Goal: Information Seeking & Learning: Learn about a topic

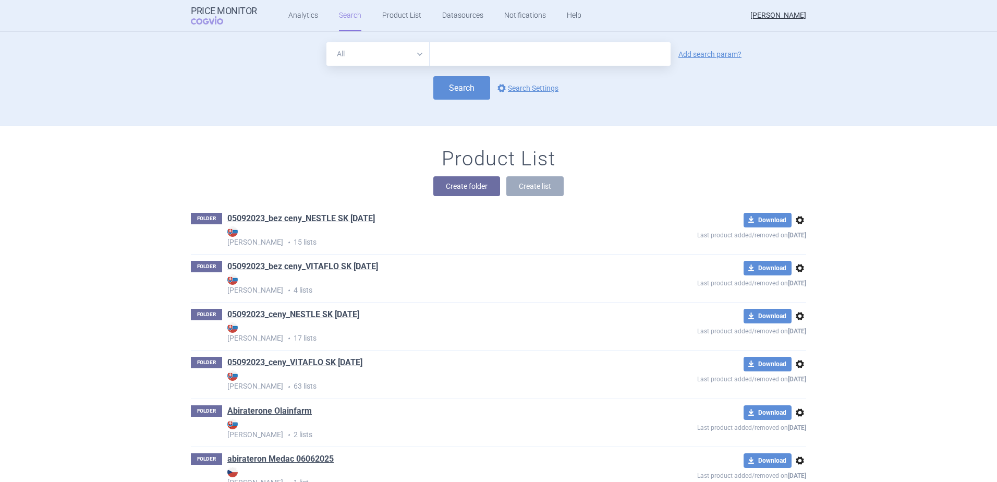
drag, startPoint x: 0, startPoint y: 0, endPoint x: 435, endPoint y: 56, distance: 438.4
click at [435, 56] on input "text" at bounding box center [550, 53] width 241 height 23
type input "opfolda"
click at [693, 51] on link "Add search param?" at bounding box center [709, 54] width 63 height 7
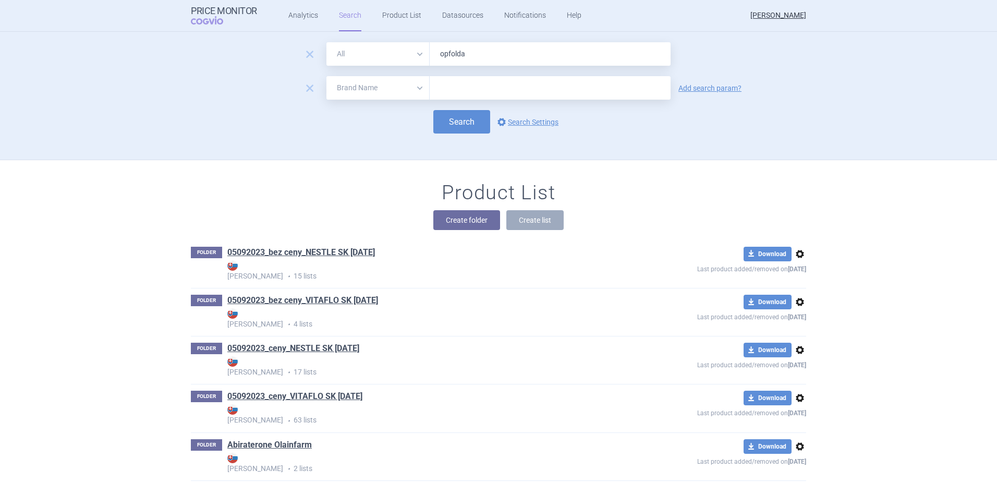
drag, startPoint x: 404, startPoint y: 87, endPoint x: 403, endPoint y: 92, distance: 5.2
click at [404, 87] on select "All Brand Name ATC Company Active Substance Country Newer than" at bounding box center [377, 87] width 103 height 23
click at [326, 76] on select "All Brand Name ATC Company Active Substance Country Newer than" at bounding box center [377, 87] width 103 height 23
click at [386, 94] on select "All Brand Name ATC Company Active Substance Country Newer than" at bounding box center [377, 87] width 103 height 23
select select "country"
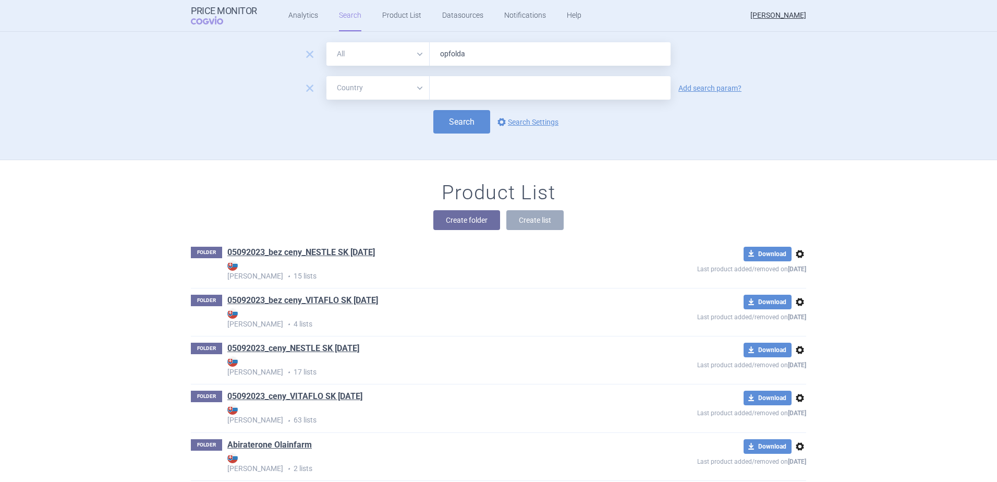
click at [326, 76] on select "All Brand Name ATC Company Active Substance Country Newer than" at bounding box center [377, 87] width 103 height 23
click at [434, 96] on div at bounding box center [550, 87] width 241 height 23
type input "[GEOGRAPHIC_DATA]"
click at [442, 130] on button "Search" at bounding box center [461, 121] width 57 height 23
select select "country"
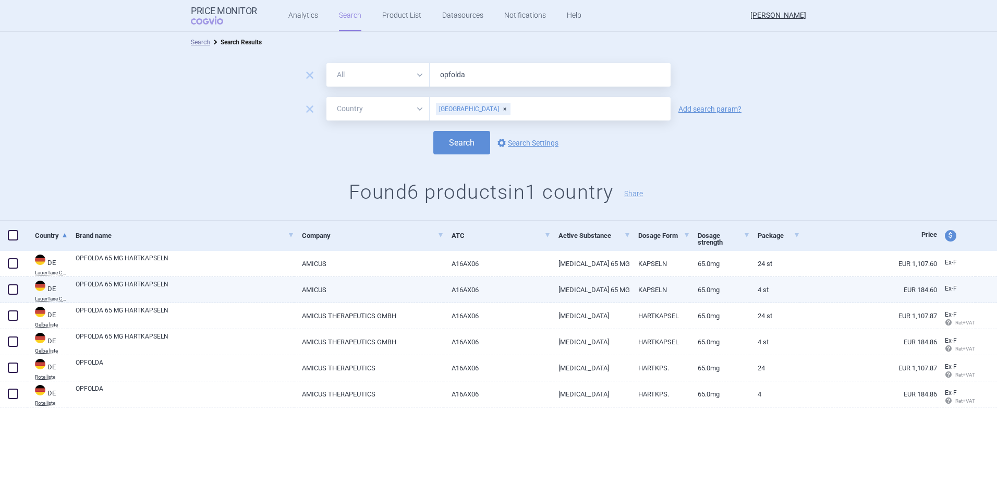
click at [11, 289] on span at bounding box center [13, 289] width 10 height 10
checkbox input "true"
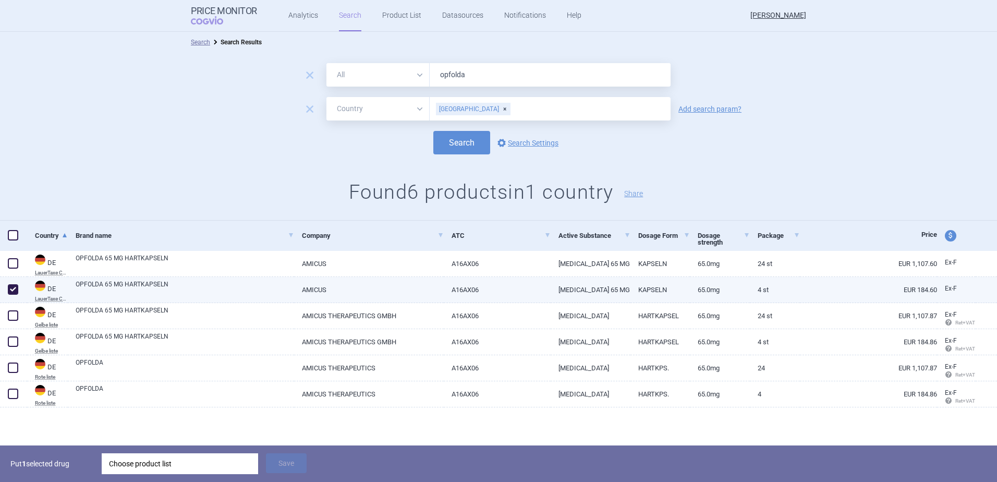
click at [153, 289] on link "OPFOLDA 65 MG HARTKAPSELN" at bounding box center [185, 288] width 218 height 19
select select "EUR"
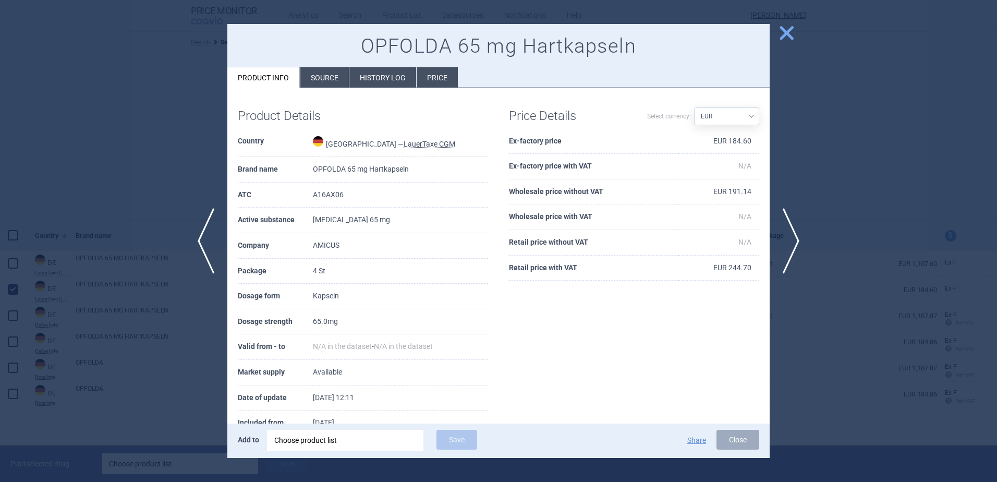
click at [784, 35] on span "close" at bounding box center [786, 33] width 18 height 18
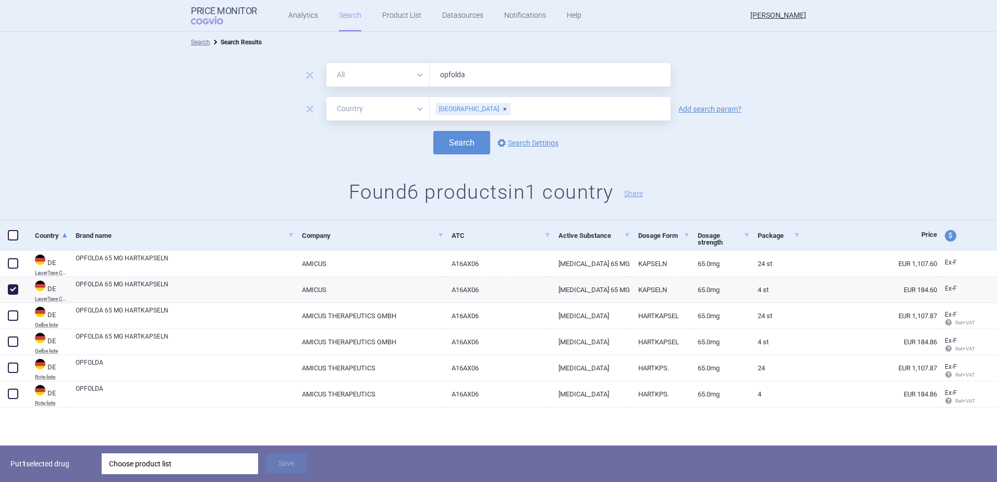
click at [197, 470] on div "Choose product list" at bounding box center [180, 463] width 142 height 21
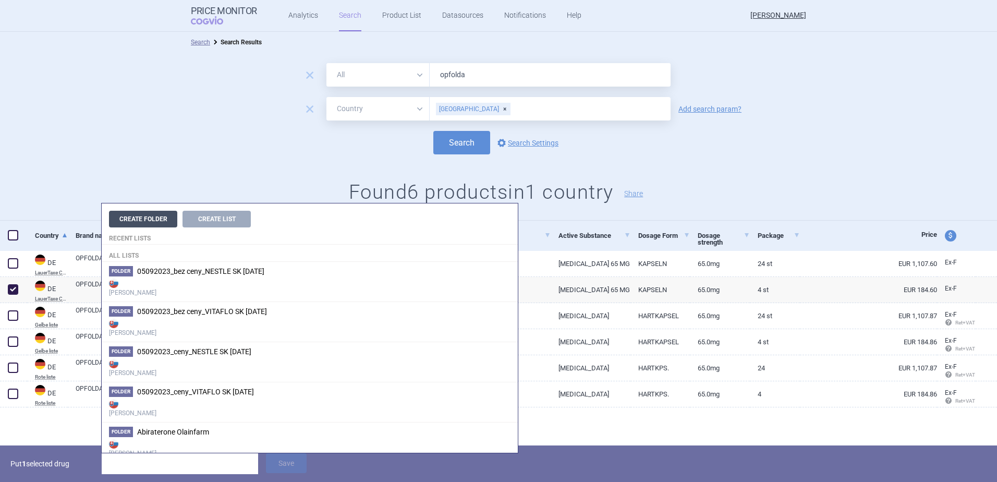
click at [160, 220] on button "Create Folder" at bounding box center [143, 219] width 68 height 17
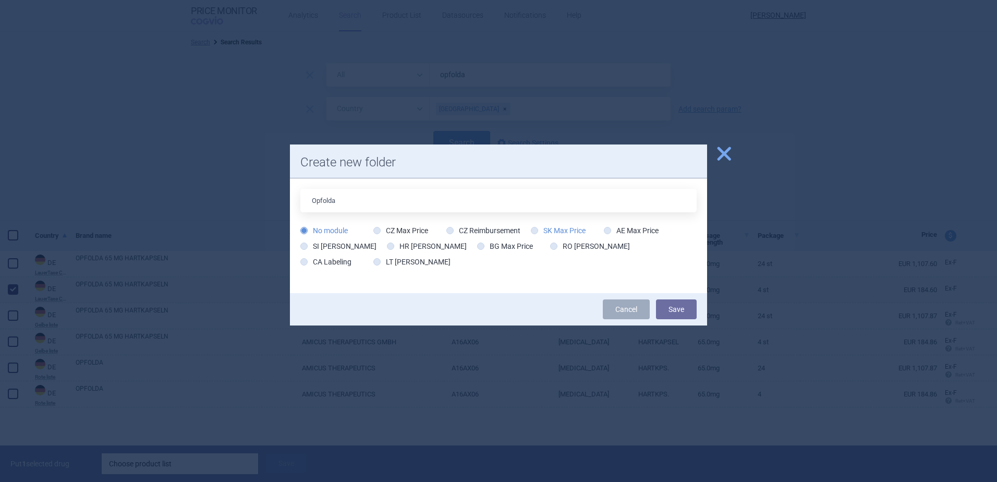
type input "Opfolda"
click at [535, 227] on icon at bounding box center [534, 230] width 7 height 7
click at [535, 227] on input "SK Max Price" at bounding box center [536, 231] width 10 height 10
radio input "true"
drag, startPoint x: 680, startPoint y: 314, endPoint x: 481, endPoint y: 265, distance: 205.7
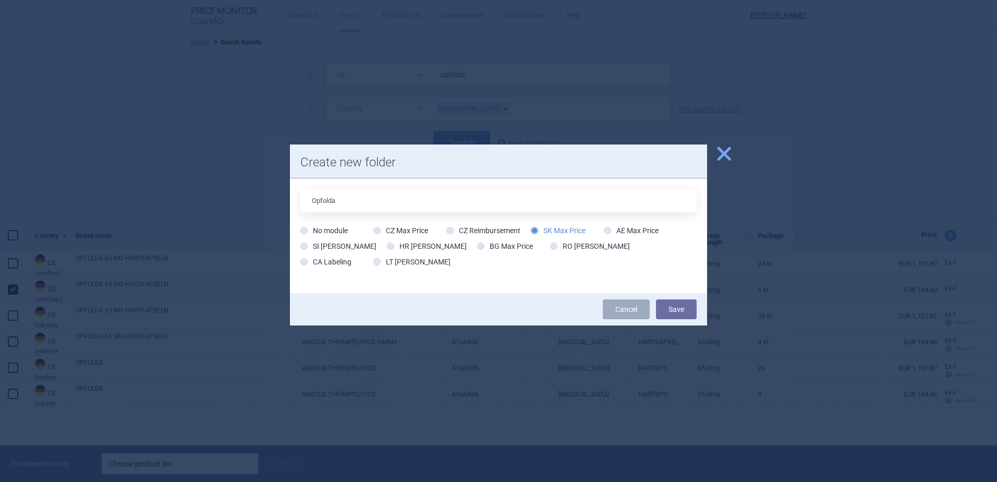
click at [680, 314] on button "Save" at bounding box center [676, 309] width 41 height 20
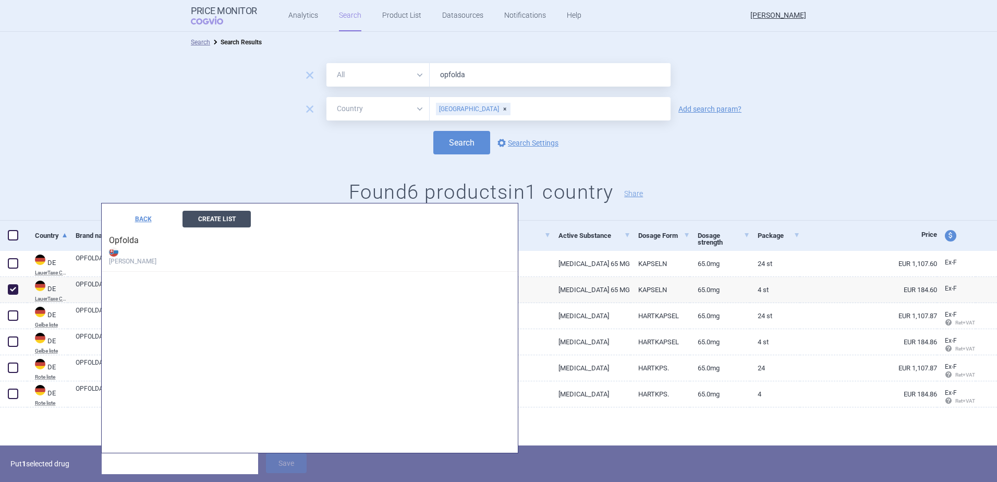
click at [212, 219] on button "Create List" at bounding box center [216, 219] width 68 height 17
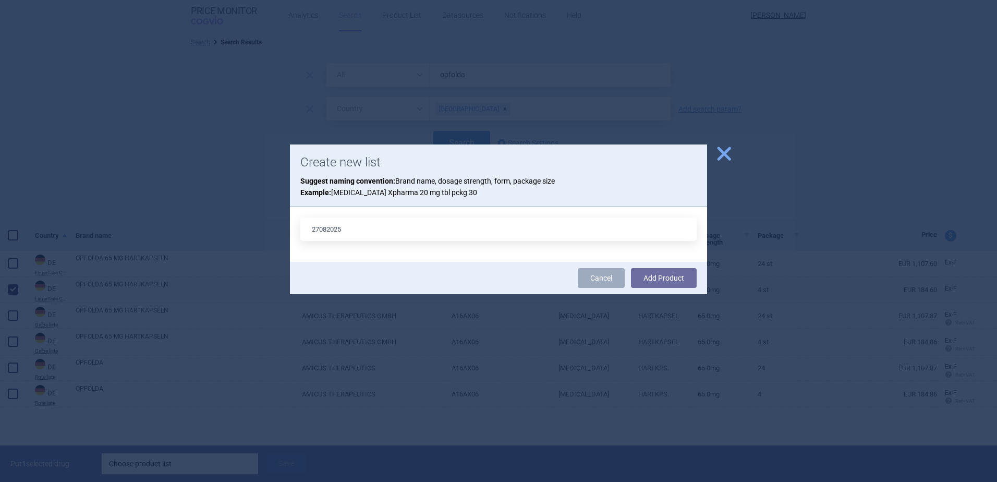
type input "27082025"
click at [631, 268] on button "Add Product" at bounding box center [664, 278] width 66 height 20
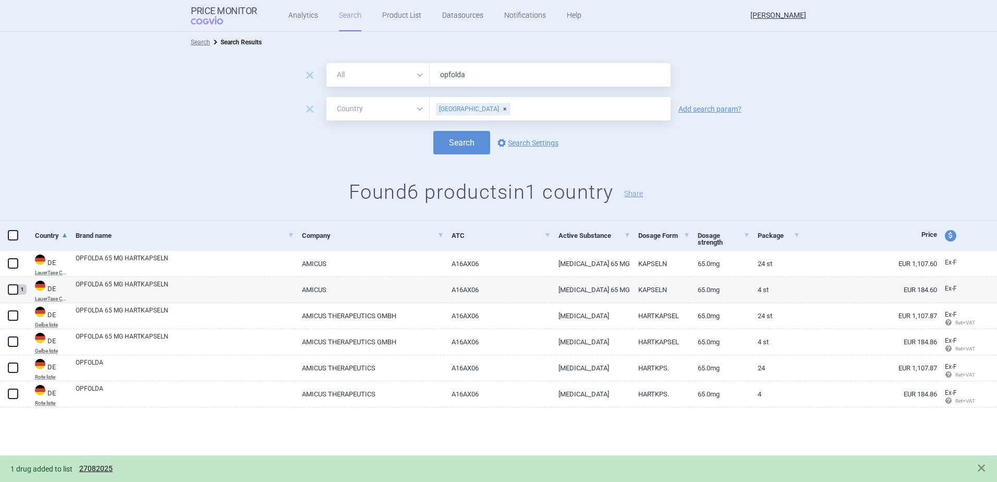
click at [586, 461] on div "1 drug added to list 27082025" at bounding box center [498, 468] width 997 height 27
click at [95, 469] on link "27082025" at bounding box center [95, 468] width 33 height 9
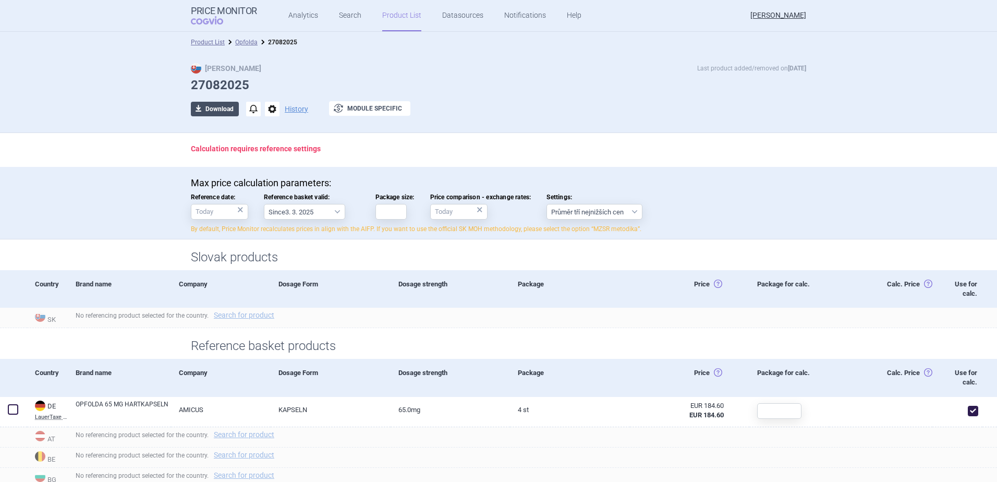
click at [224, 111] on button "download Download" at bounding box center [215, 109] width 48 height 15
select select "EUR"
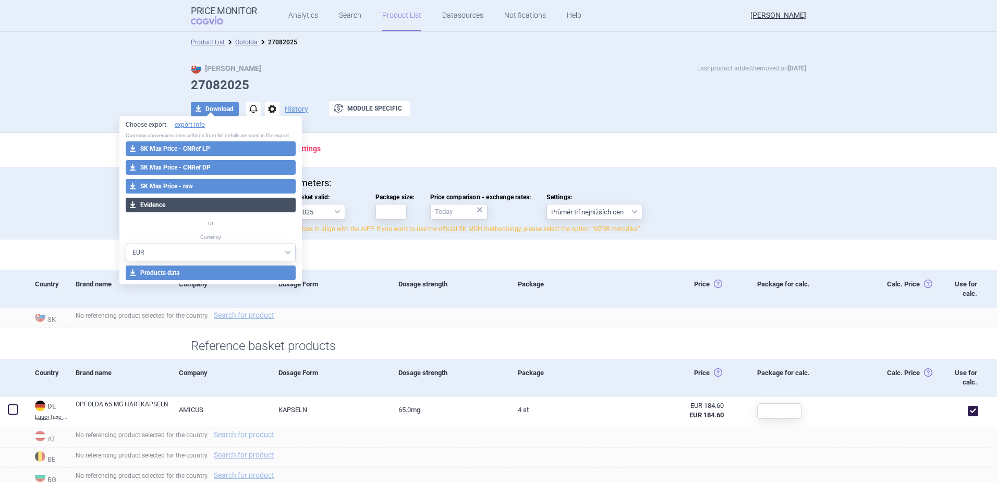
click at [213, 203] on button "download Evidence" at bounding box center [211, 205] width 170 height 15
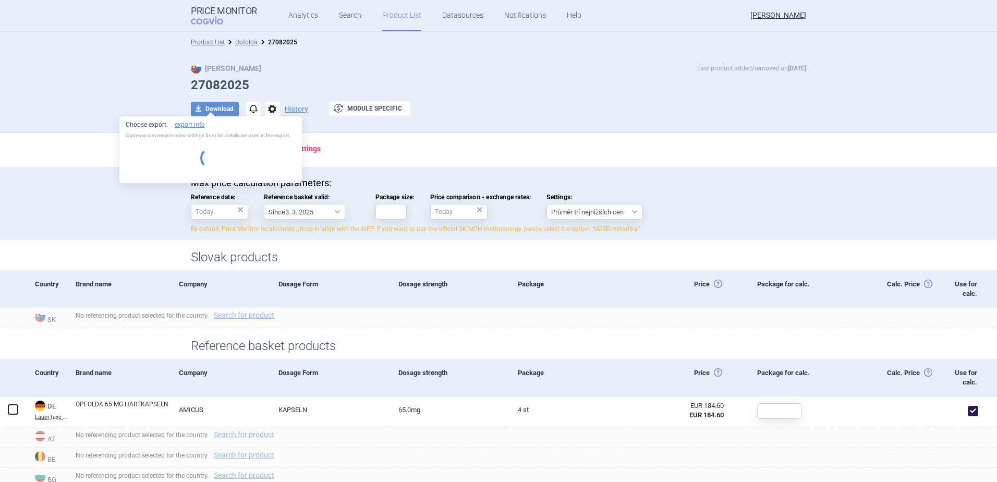
select select "EUR"
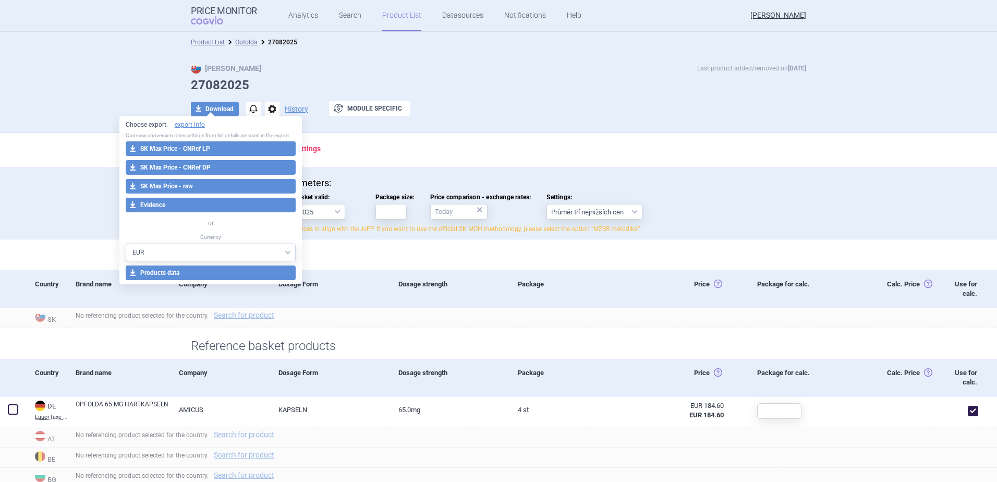
click at [532, 76] on div "Max Price Last product added/removed on 27 Aug 27082025 download Download notif…" at bounding box center [498, 95] width 657 height 64
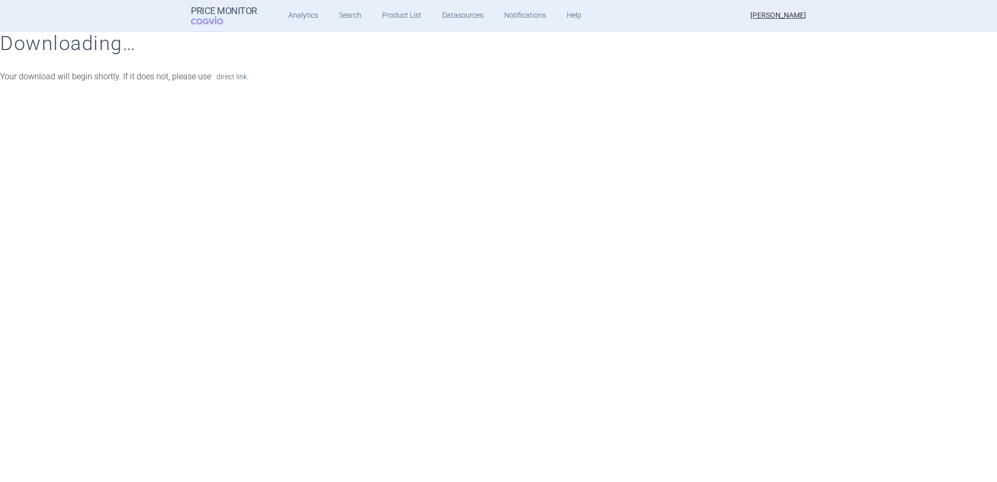
click at [242, 73] on link "direct link." at bounding box center [232, 76] width 32 height 7
click at [395, 11] on link "Product List" at bounding box center [401, 15] width 39 height 31
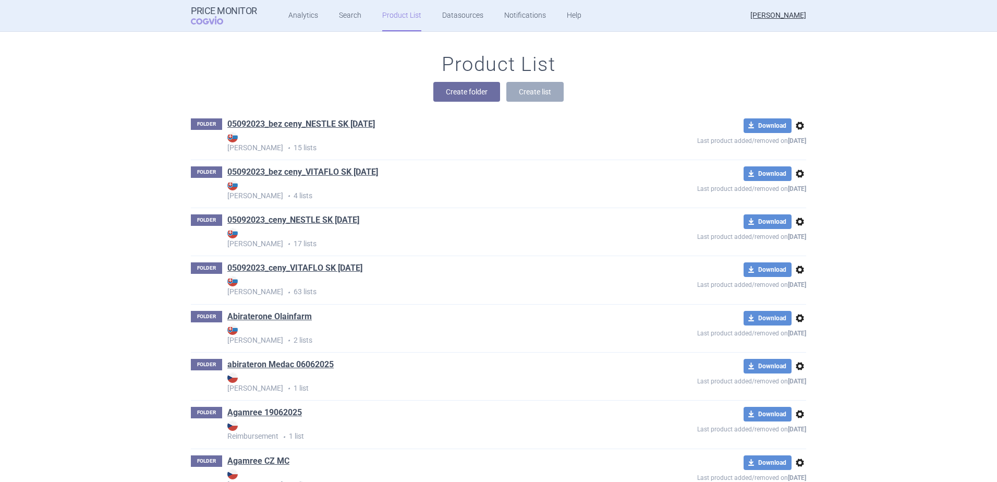
scroll to position [5303, 0]
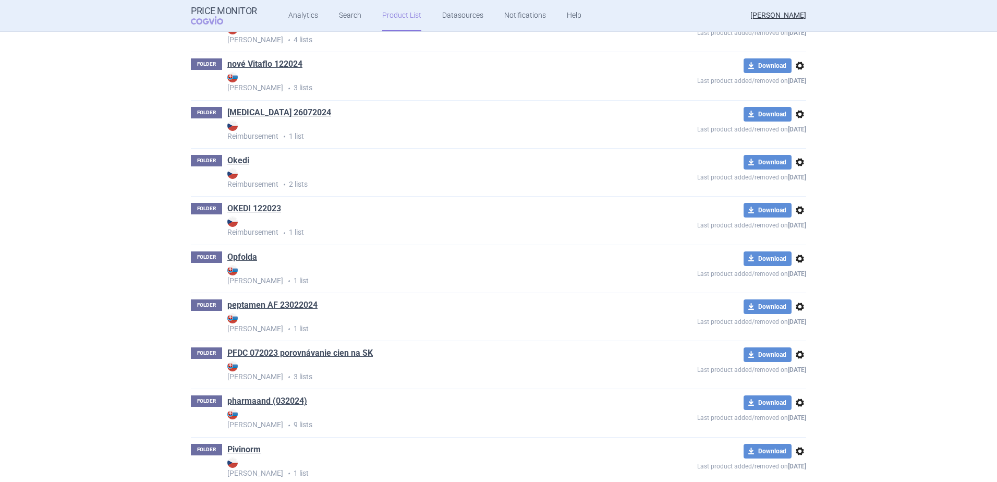
click at [236, 253] on link "Opfolda" at bounding box center [242, 256] width 30 height 11
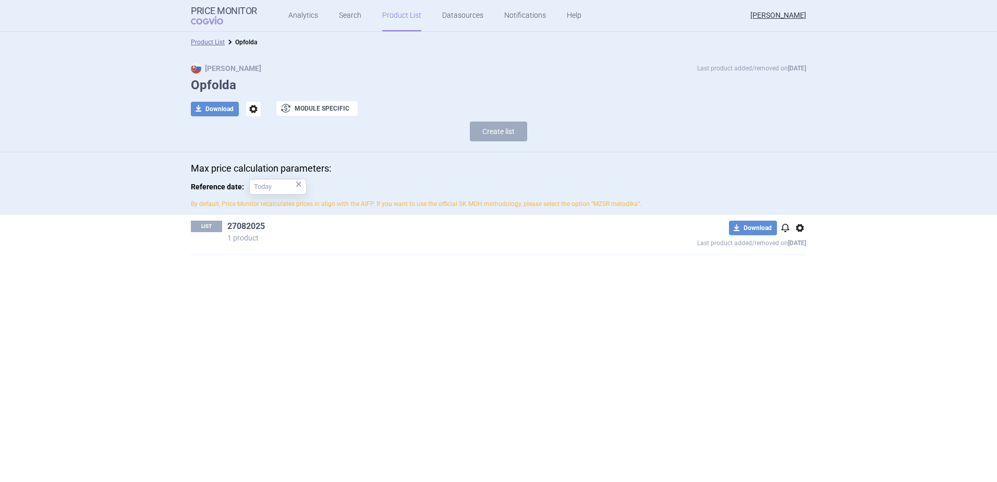
click at [260, 222] on link "27082025" at bounding box center [246, 226] width 38 height 11
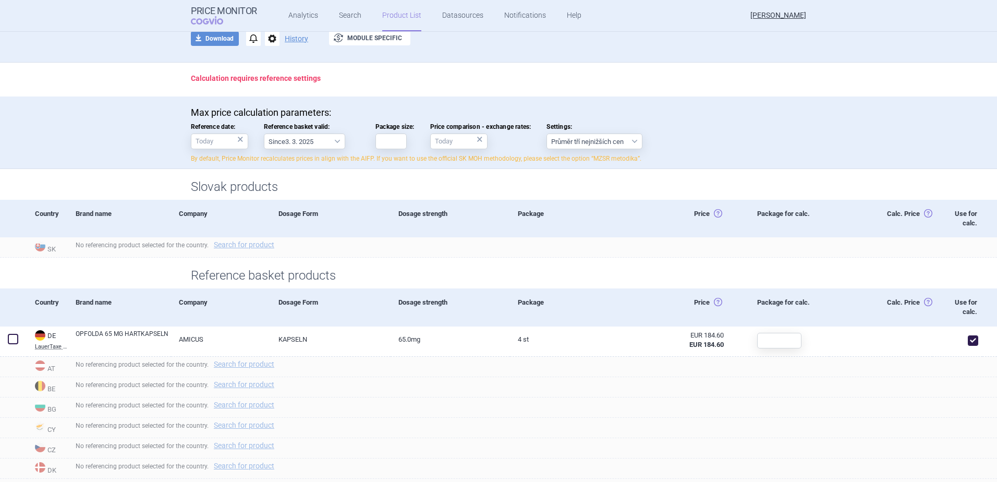
scroll to position [156, 0]
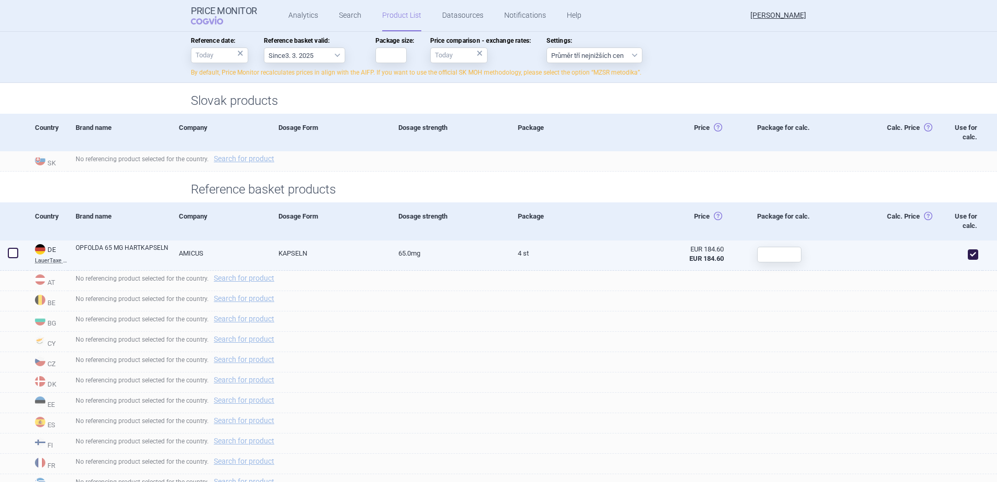
click at [324, 249] on link "KAPSELN" at bounding box center [330, 253] width 119 height 26
select select "EUR"
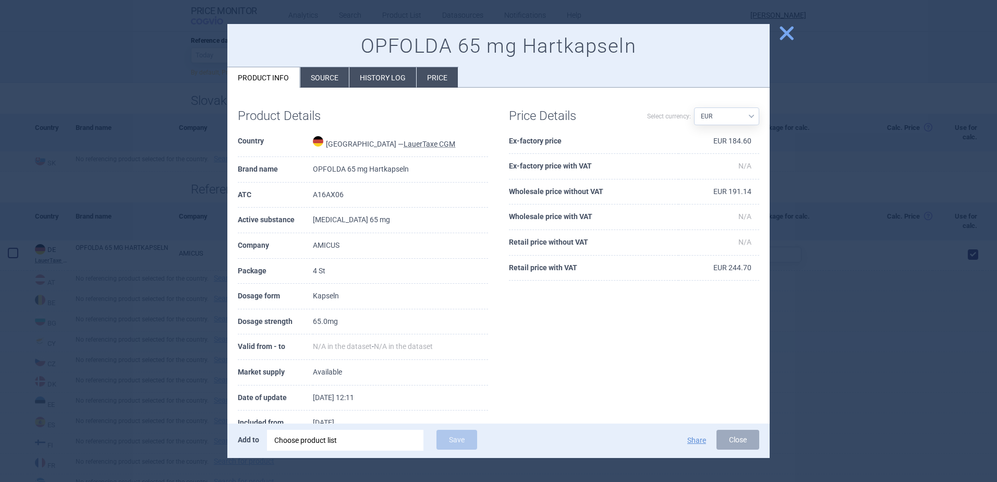
click at [847, 338] on div at bounding box center [498, 241] width 997 height 482
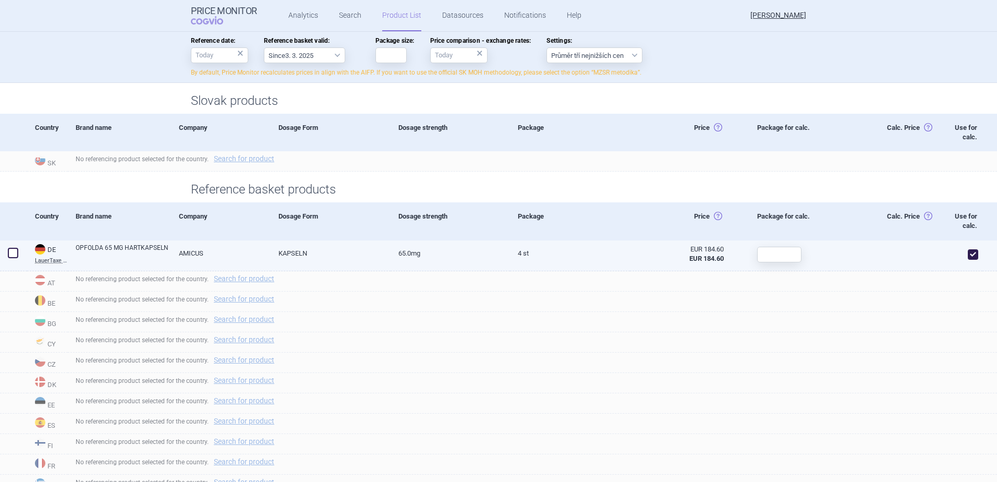
click at [462, 249] on link "65.0mg" at bounding box center [450, 253] width 119 height 26
select select "EUR"
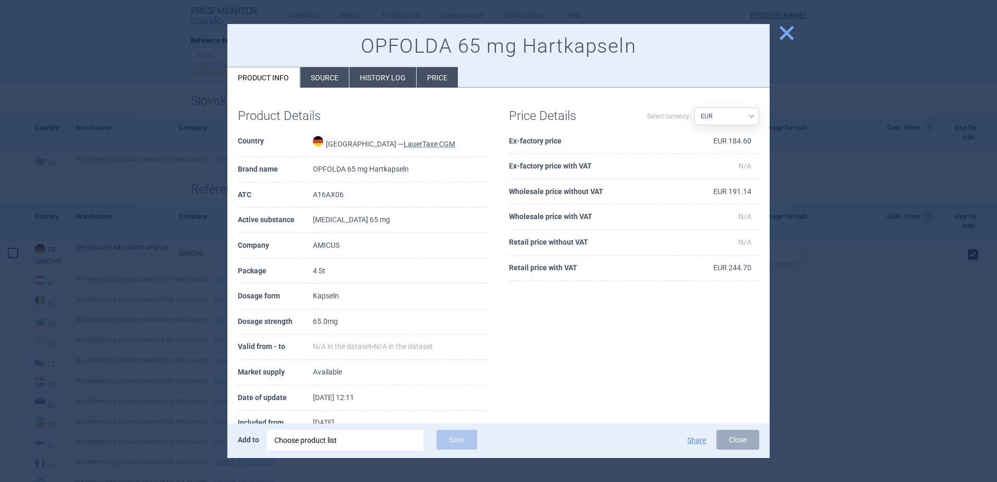
click at [792, 37] on span "close" at bounding box center [786, 33] width 18 height 18
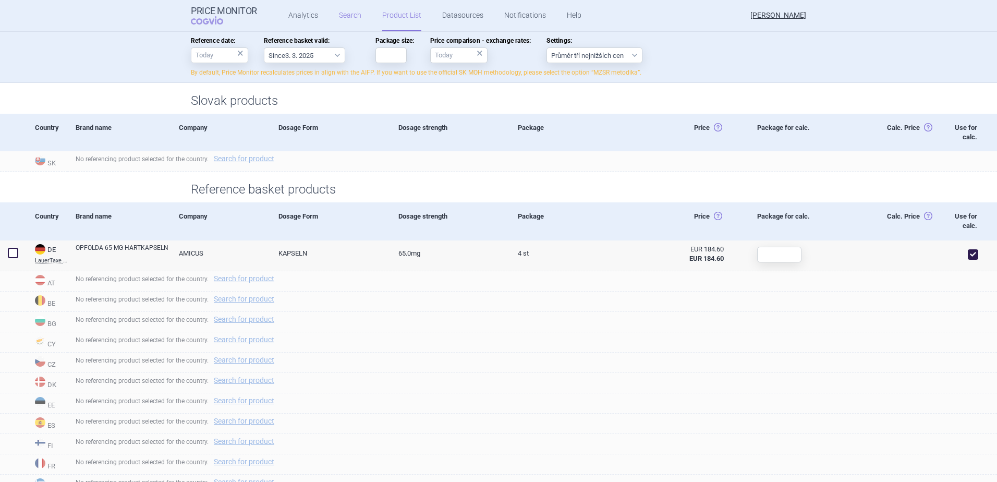
click at [340, 14] on link "Search" at bounding box center [350, 15] width 22 height 31
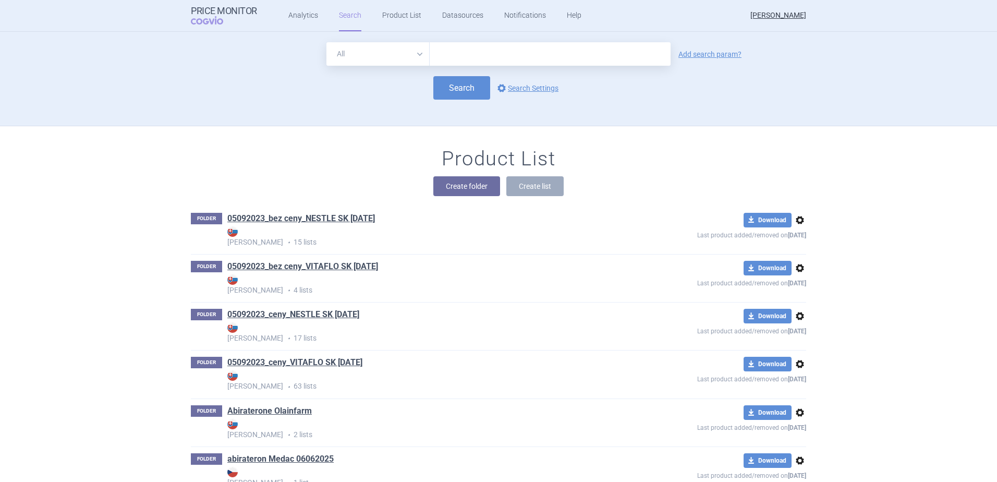
click at [457, 59] on input "text" at bounding box center [550, 53] width 241 height 23
type input "pombiliti"
click at [453, 83] on button "Search" at bounding box center [461, 87] width 57 height 23
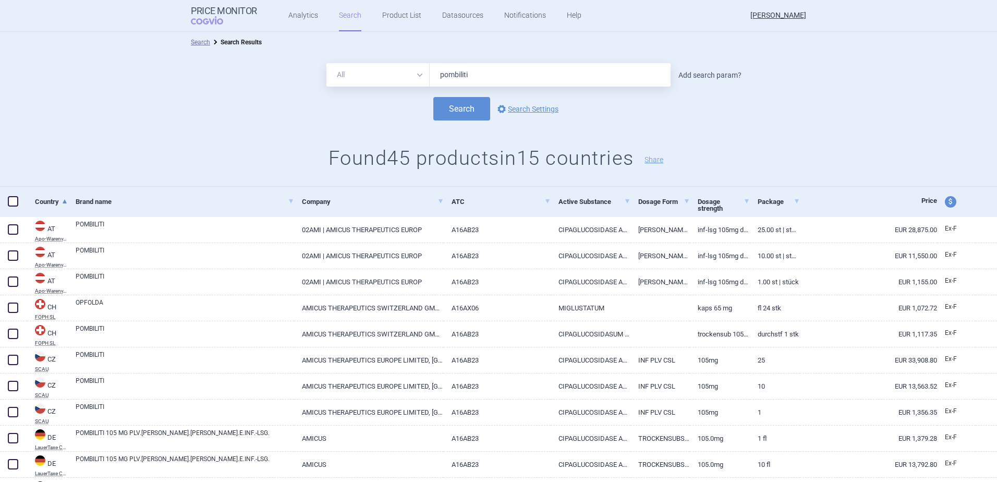
click at [728, 76] on link "Add search param?" at bounding box center [709, 74] width 63 height 7
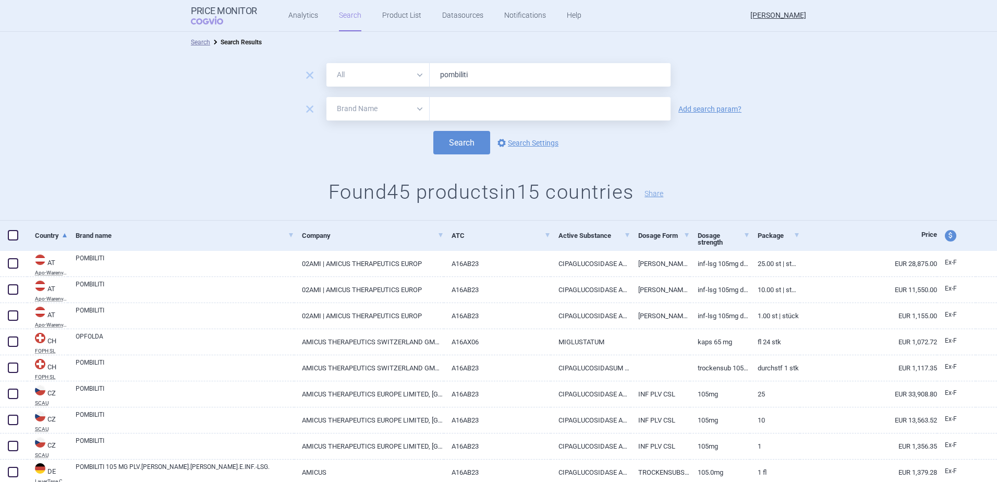
click at [559, 114] on input "text" at bounding box center [550, 108] width 241 height 23
click at [382, 115] on select "All Brand Name ATC Company Active Substance Country Newer than" at bounding box center [377, 108] width 103 height 23
select select "country"
click at [326, 97] on select "All Brand Name ATC Company Active Substance Country Newer than" at bounding box center [377, 108] width 103 height 23
click at [462, 112] on input "text" at bounding box center [550, 109] width 230 height 14
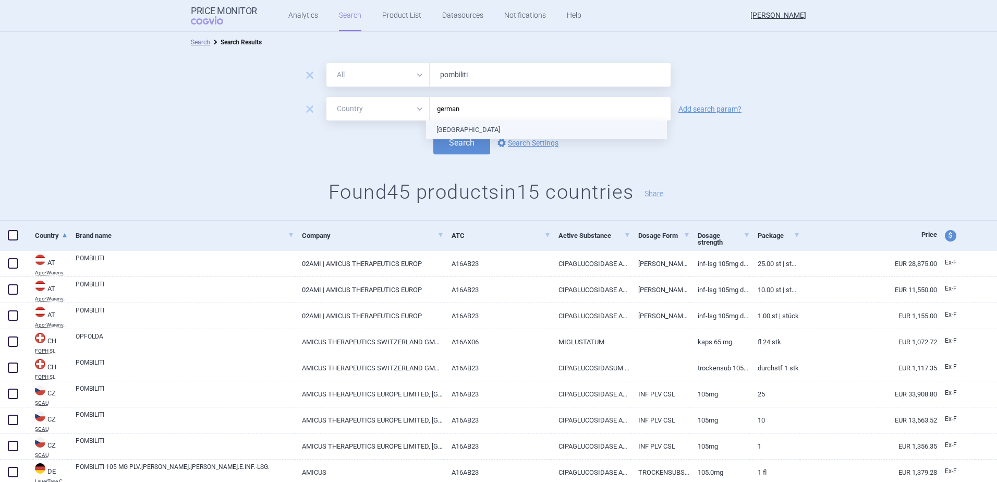
type input "[GEOGRAPHIC_DATA]"
click at [459, 125] on ul "[GEOGRAPHIC_DATA]" at bounding box center [546, 129] width 241 height 19
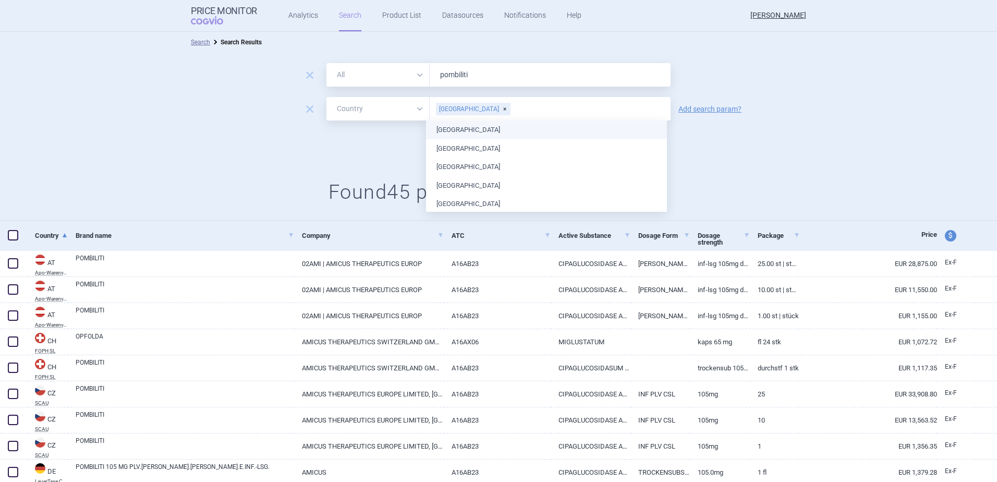
click at [426, 138] on li "[GEOGRAPHIC_DATA]" at bounding box center [546, 129] width 241 height 19
click at [512, 109] on div "[GEOGRAPHIC_DATA]" at bounding box center [549, 106] width 75 height 13
click at [417, 132] on div "Search options Search Settings" at bounding box center [498, 142] width 997 height 23
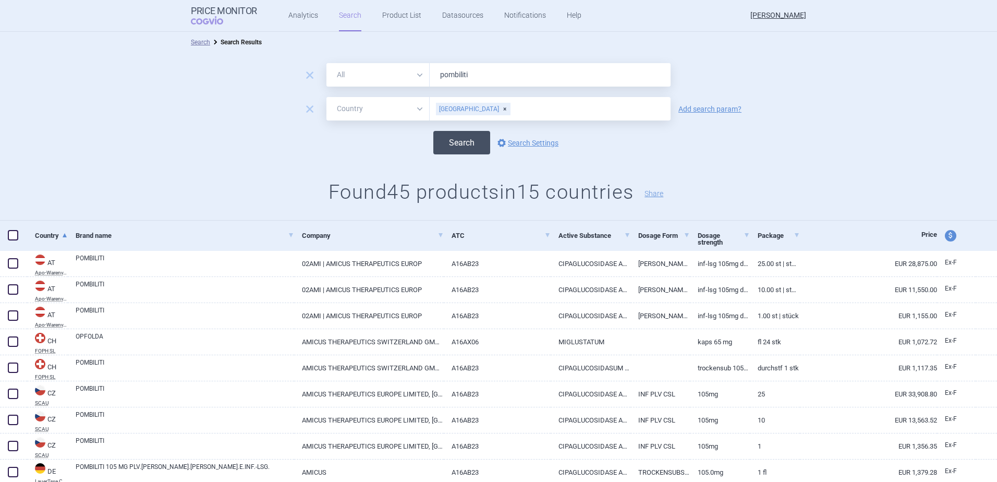
click at [435, 139] on button "Search" at bounding box center [461, 142] width 57 height 23
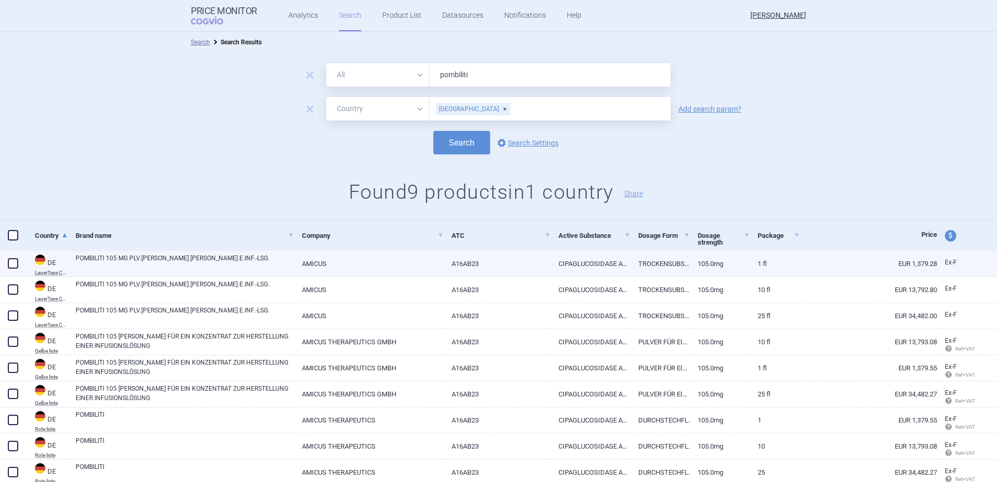
click at [9, 260] on span at bounding box center [13, 263] width 10 height 10
checkbox input "true"
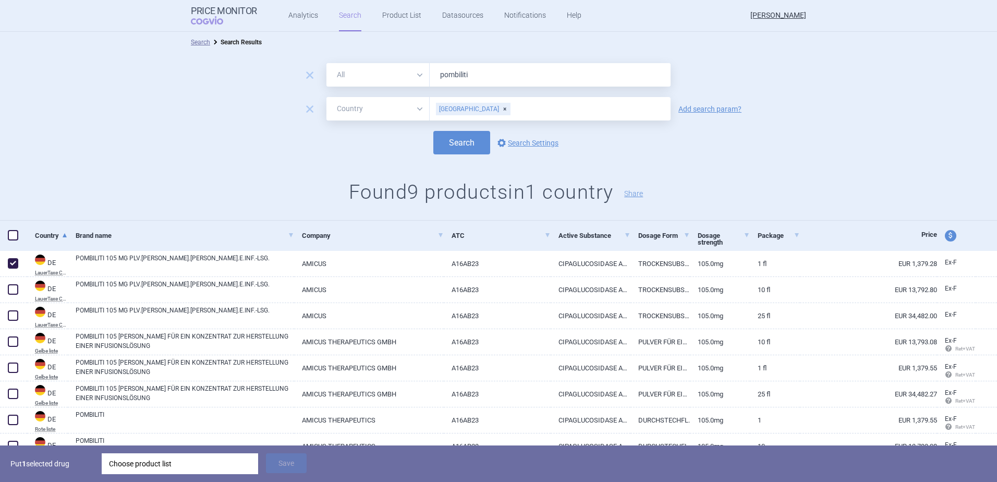
click at [130, 466] on div "Choose product list" at bounding box center [180, 463] width 142 height 21
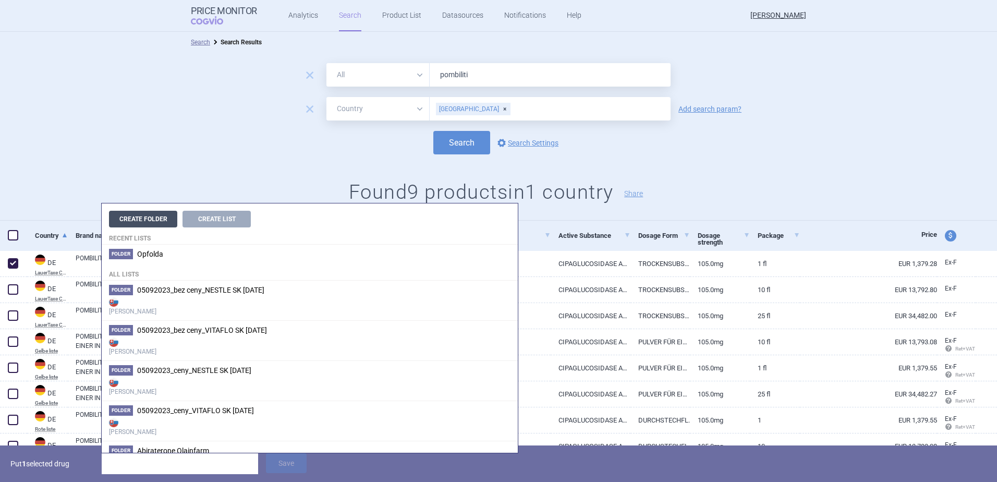
click at [134, 223] on button "Create Folder" at bounding box center [143, 219] width 68 height 17
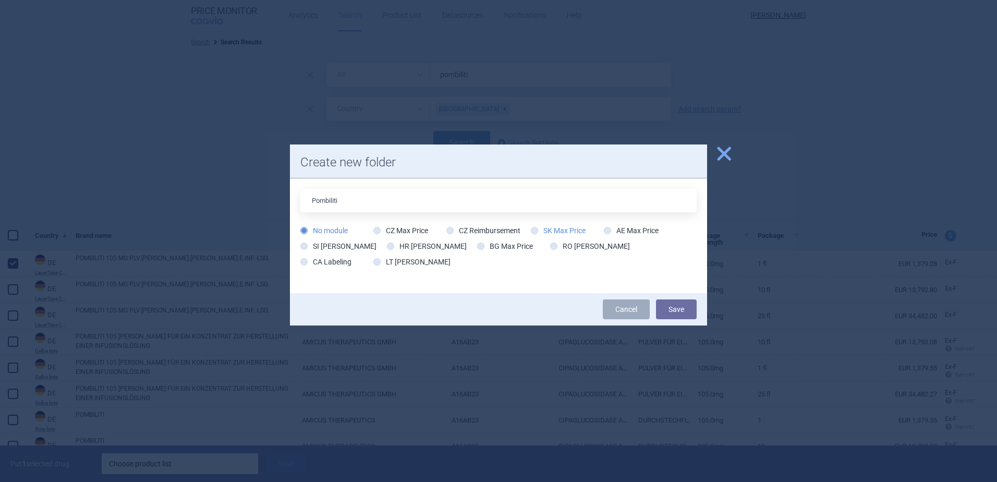
type input "Pombiliti"
click at [550, 226] on label "SK Max Price" at bounding box center [558, 230] width 55 height 10
click at [542, 226] on input "SK Max Price" at bounding box center [536, 231] width 10 height 10
radio input "true"
click at [678, 302] on button "Save" at bounding box center [676, 309] width 41 height 20
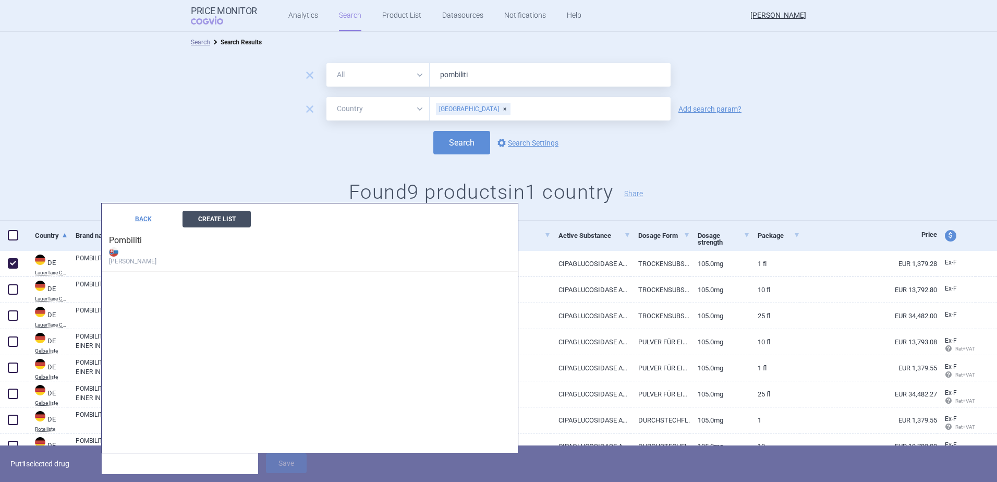
click at [237, 216] on button "Create List" at bounding box center [216, 219] width 68 height 17
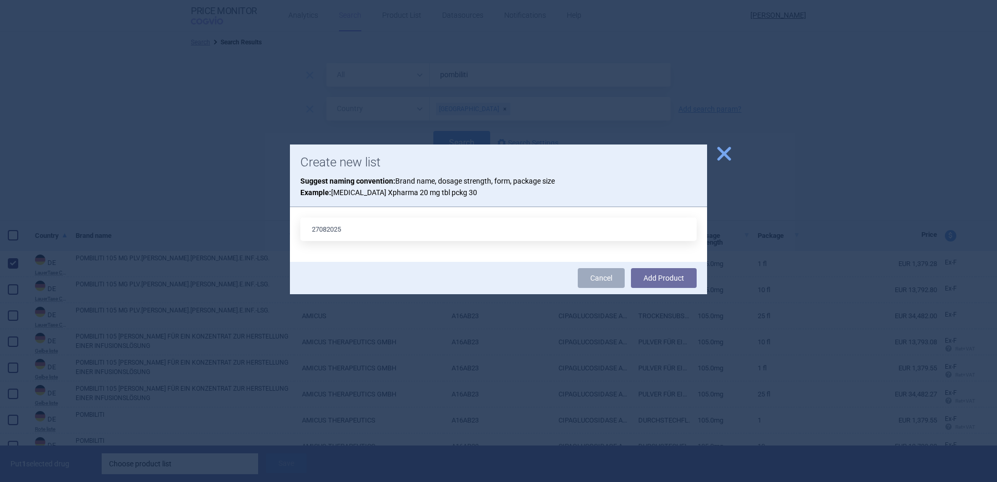
type input "27082025"
click at [631, 268] on button "Add Product" at bounding box center [664, 278] width 66 height 20
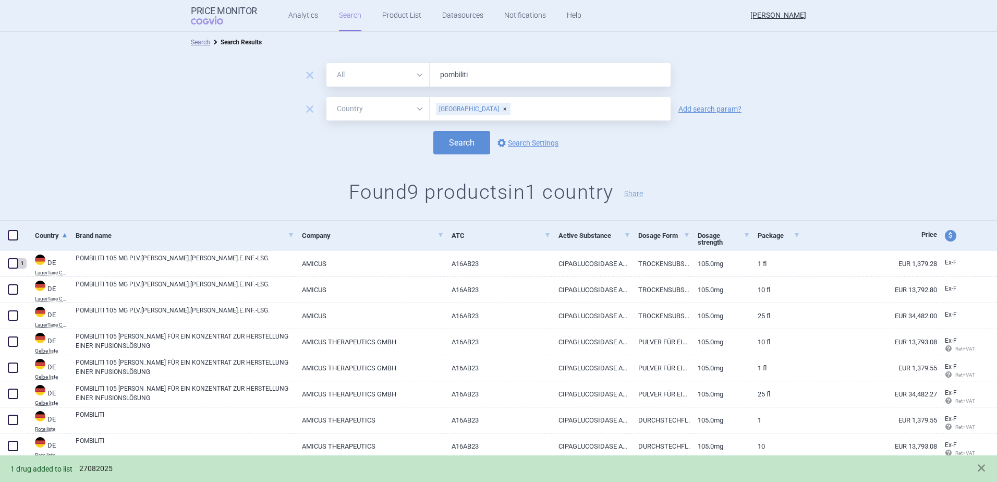
click at [101, 469] on link "27082025" at bounding box center [95, 468] width 33 height 9
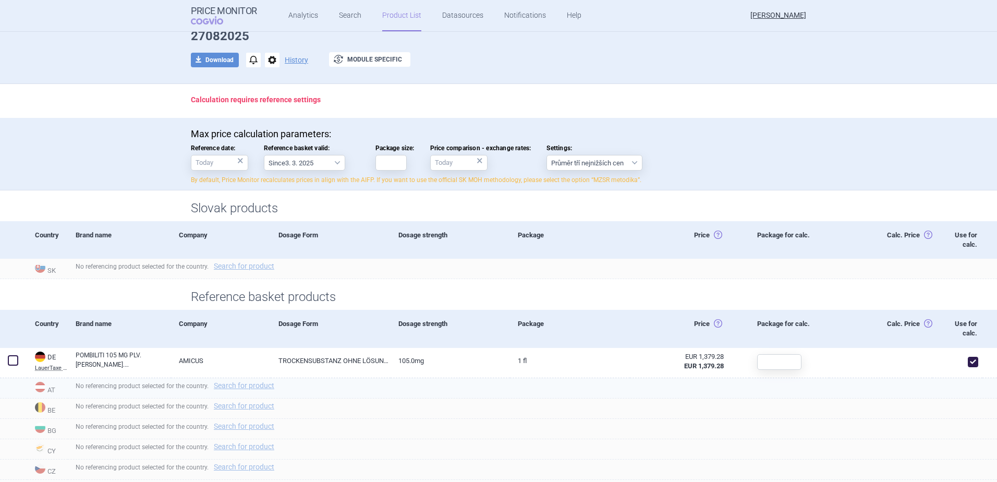
scroll to position [104, 0]
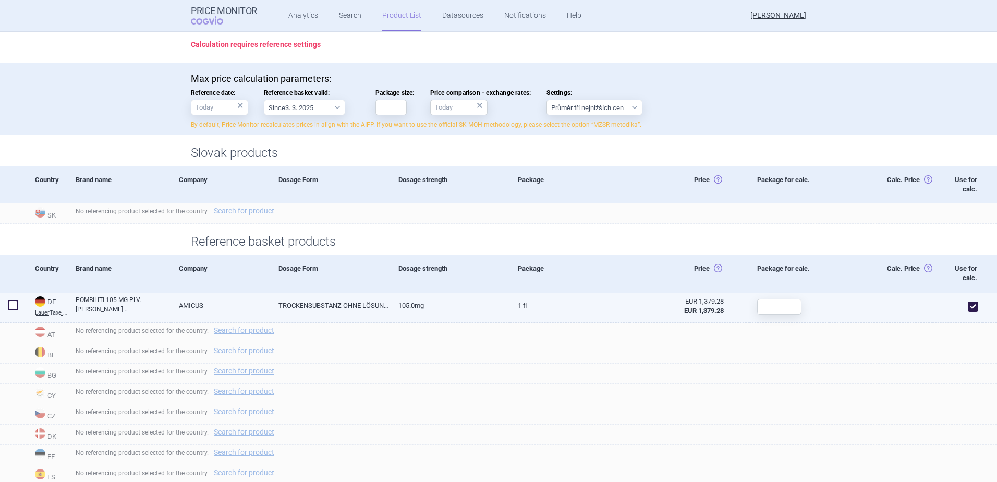
click at [157, 303] on link "POMBILITI 105 MG PLV.[PERSON_NAME].[PERSON_NAME].E.INF.-LSG." at bounding box center [123, 304] width 95 height 19
select select "EUR"
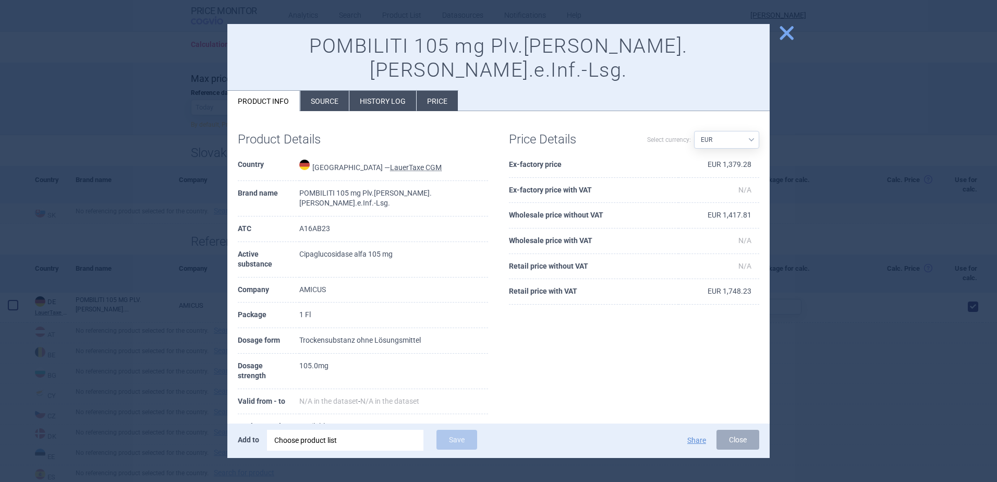
click at [782, 38] on span "close" at bounding box center [786, 33] width 18 height 18
